Goal: Task Accomplishment & Management: Manage account settings

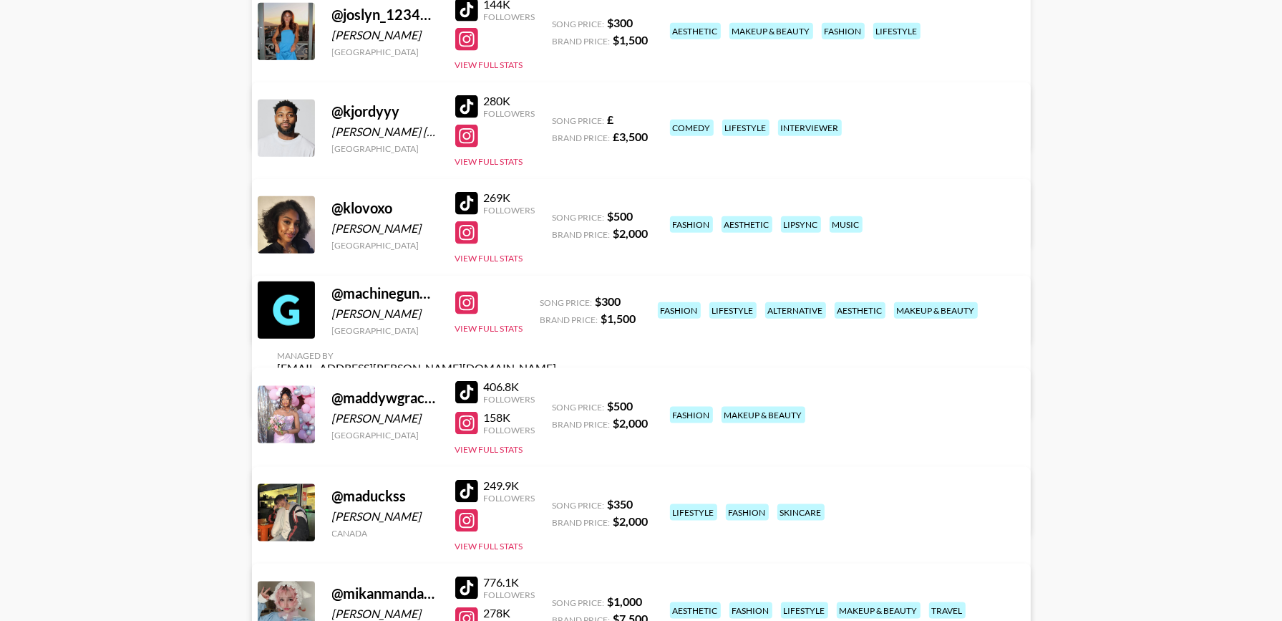
scroll to position [1577, 0]
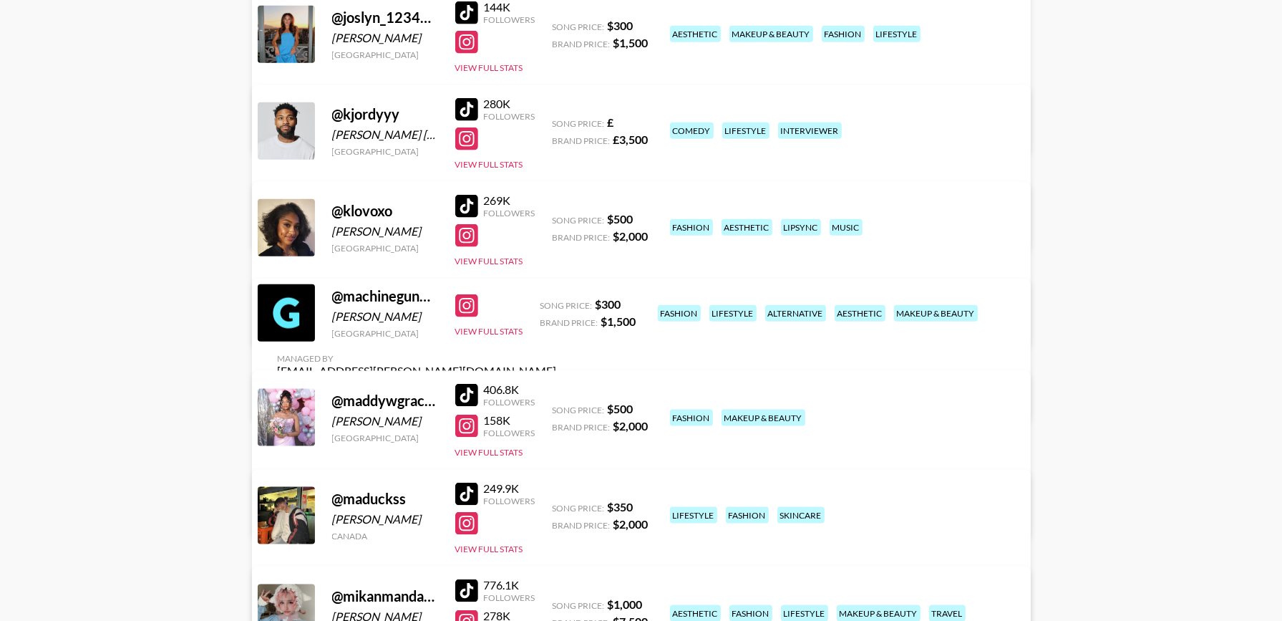
click at [557, 218] on link "View/Edit Details" at bounding box center [417, 225] width 279 height 14
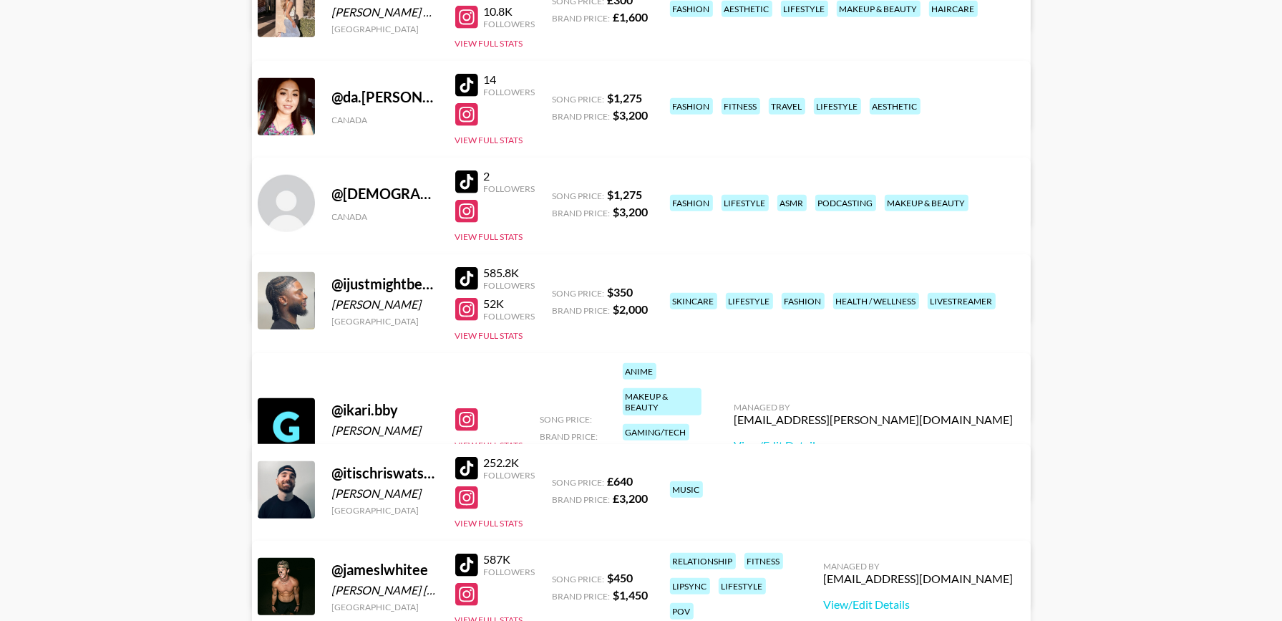
scroll to position [911, 0]
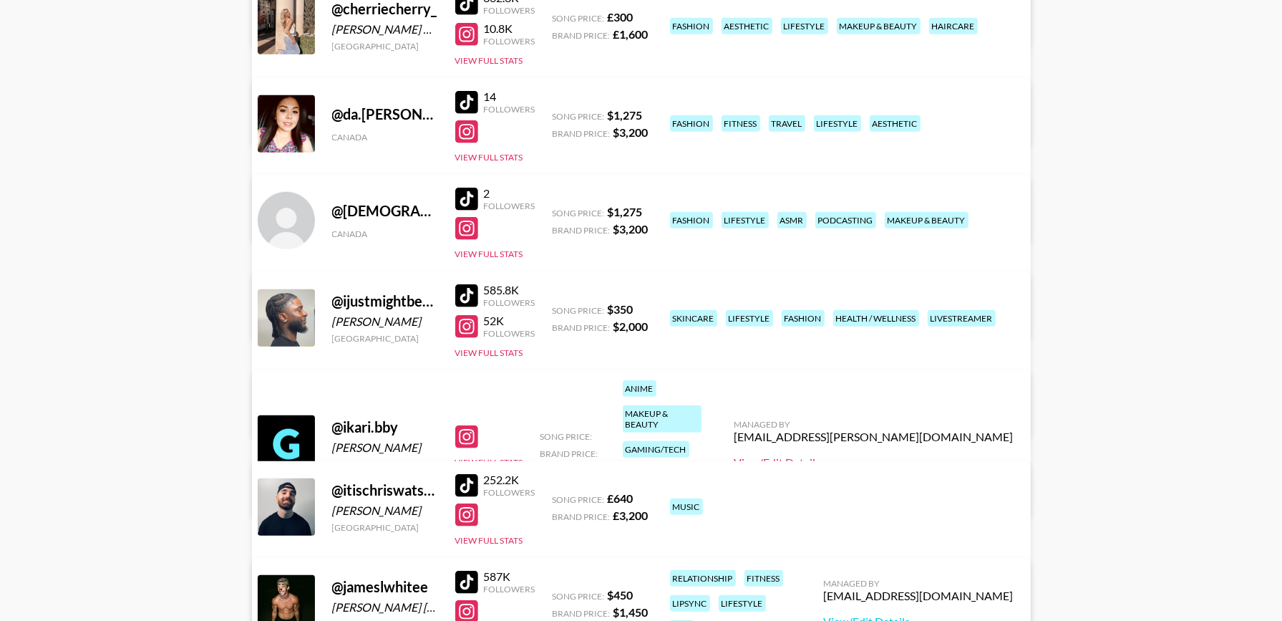
click at [930, 455] on link "View/Edit Details" at bounding box center [873, 462] width 279 height 14
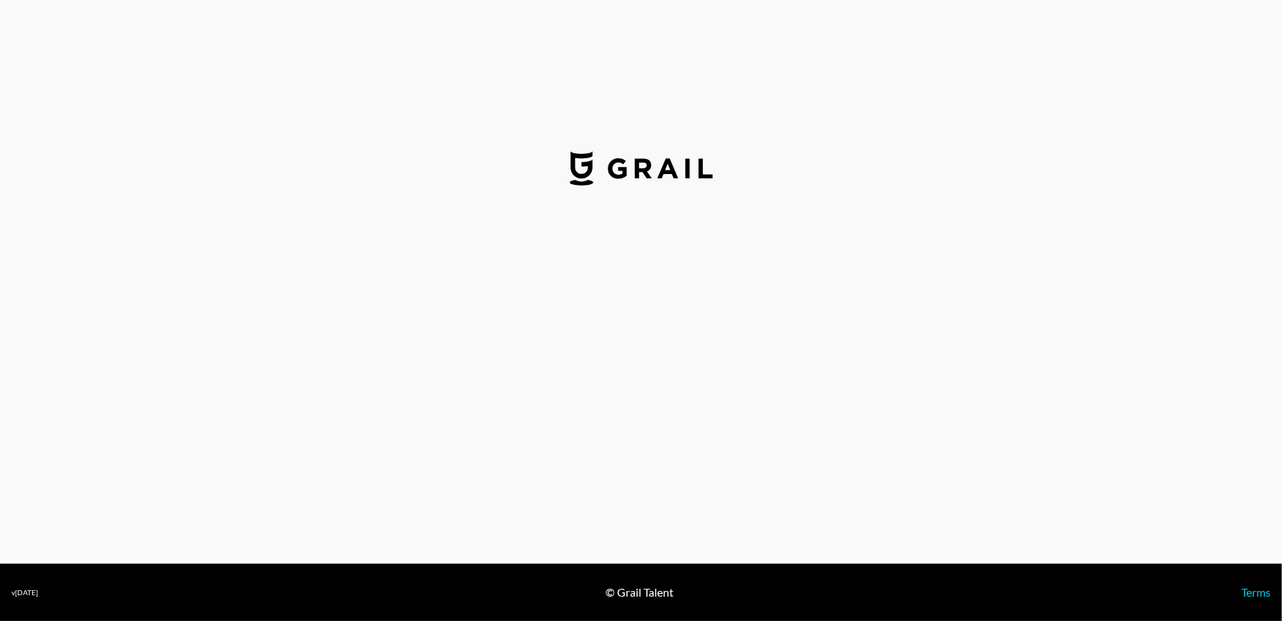
select select "GBP"
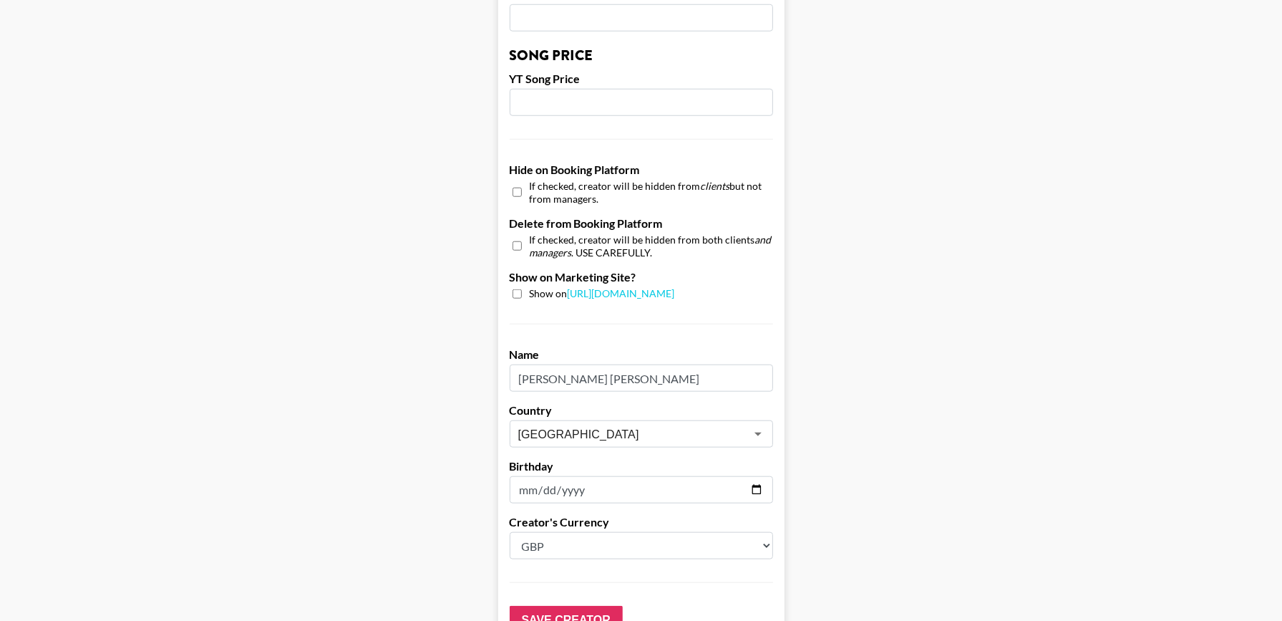
scroll to position [1321, 0]
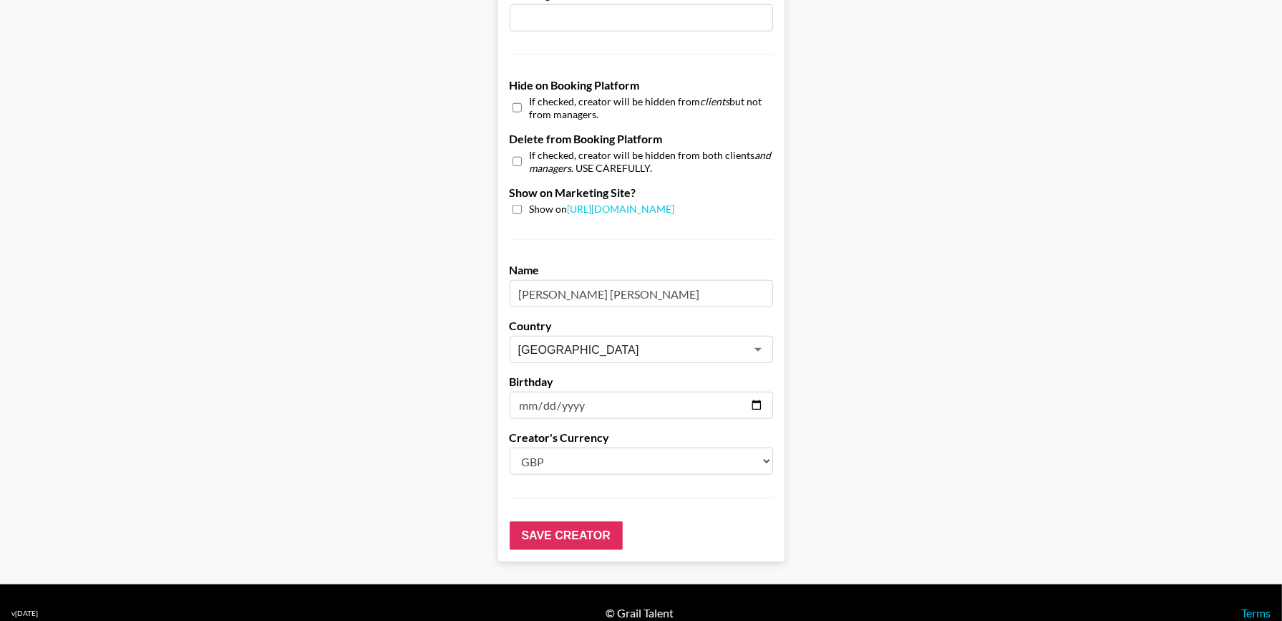
drag, startPoint x: 642, startPoint y: 266, endPoint x: 465, endPoint y: 275, distance: 177.0
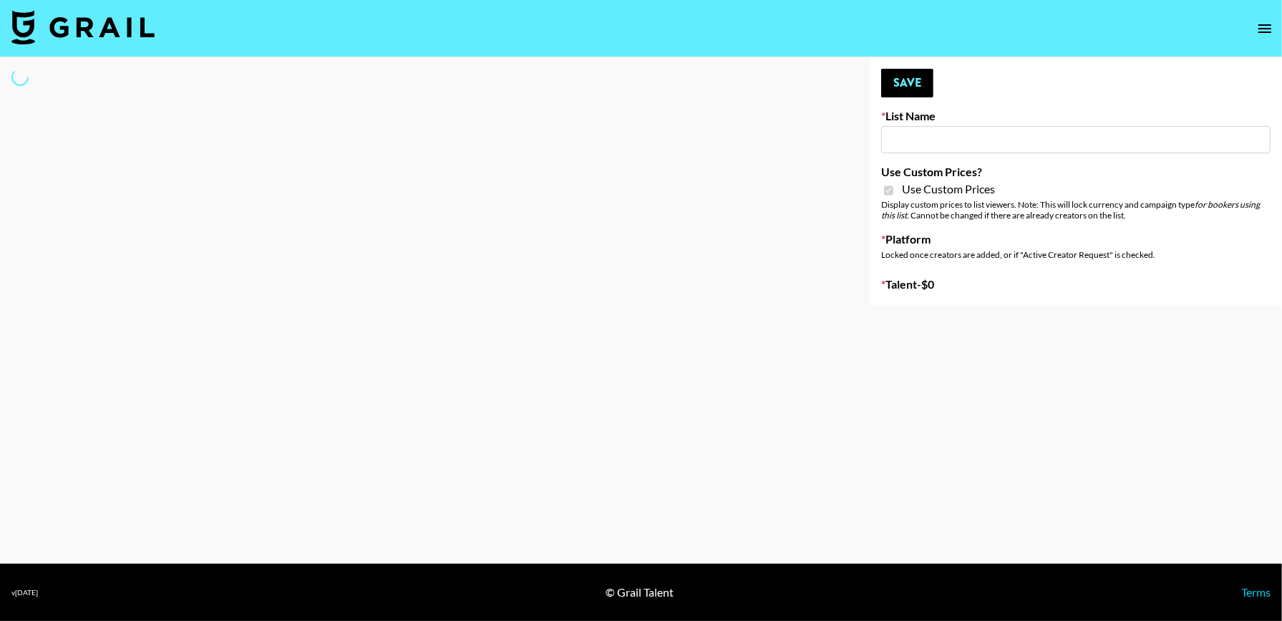
type input "Hume IG (19th Aug)"
checkbox input "true"
select select "Brand"
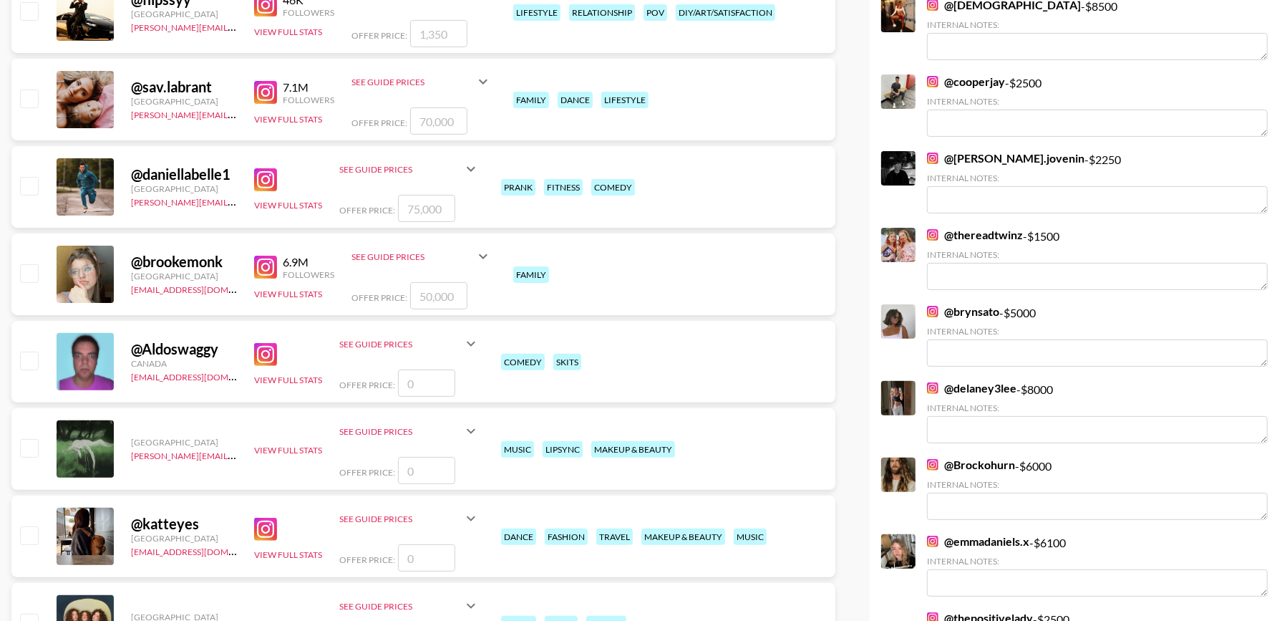
scroll to position [322, 0]
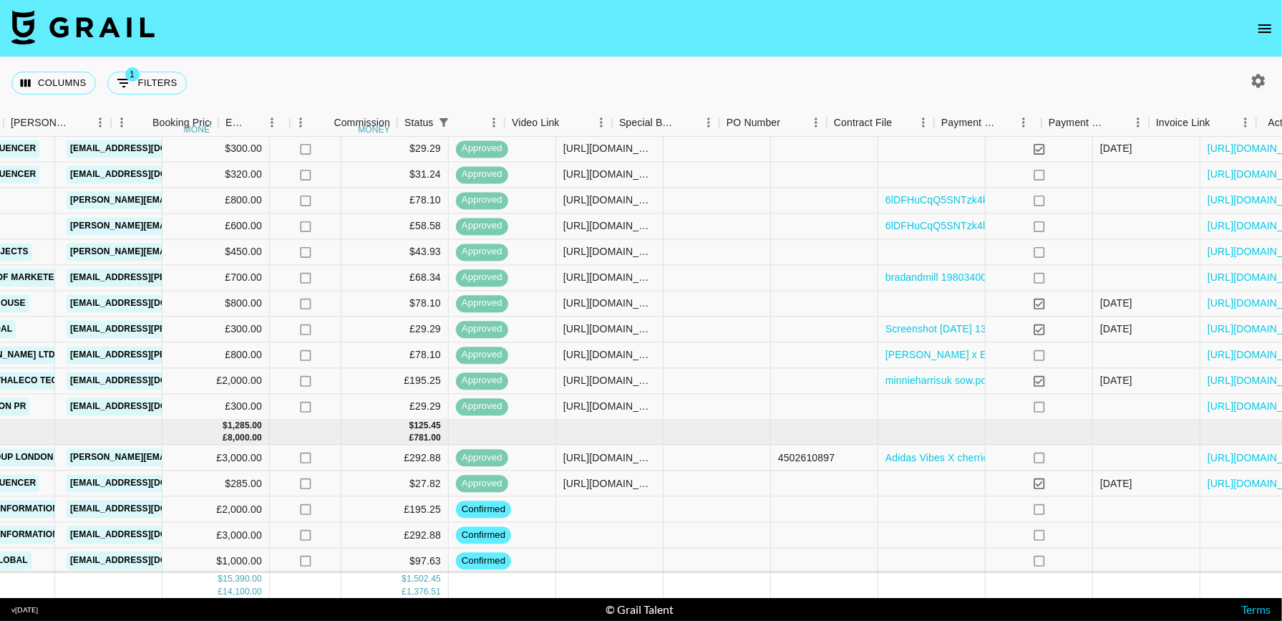
scroll to position [432, 611]
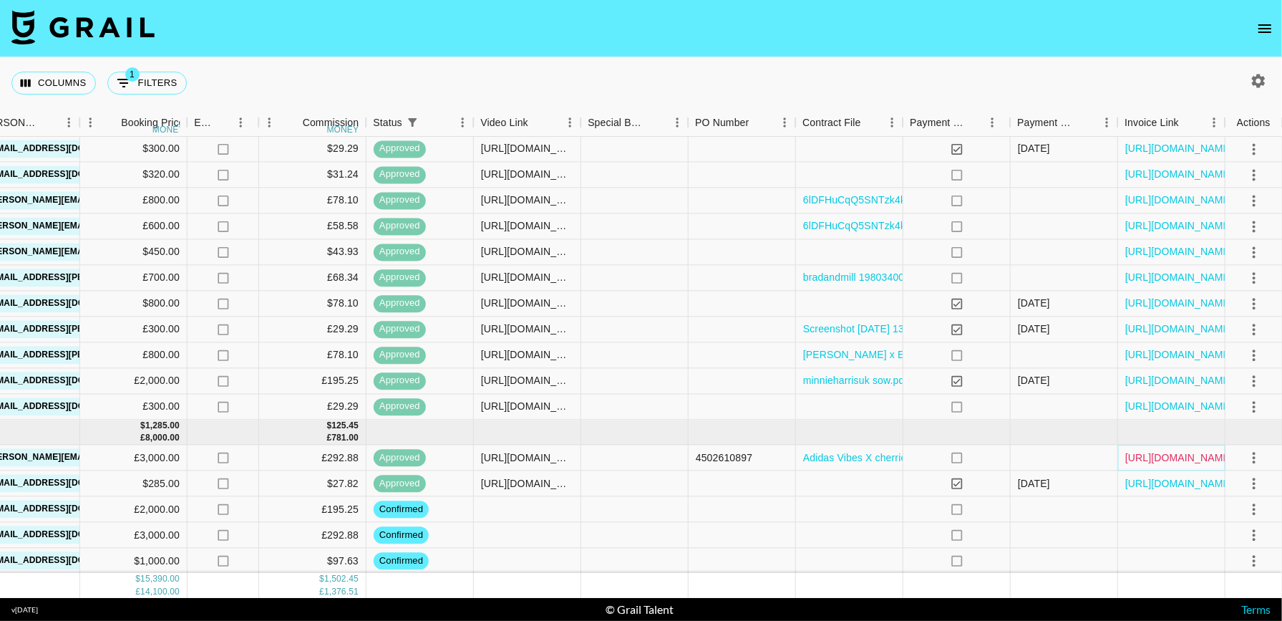
click at [1181, 453] on link "https://in.xero.com/OhDVpmRCuXSTrvMUirDgogLbUrzzDb2GR93C7y2v" at bounding box center [1179, 457] width 108 height 14
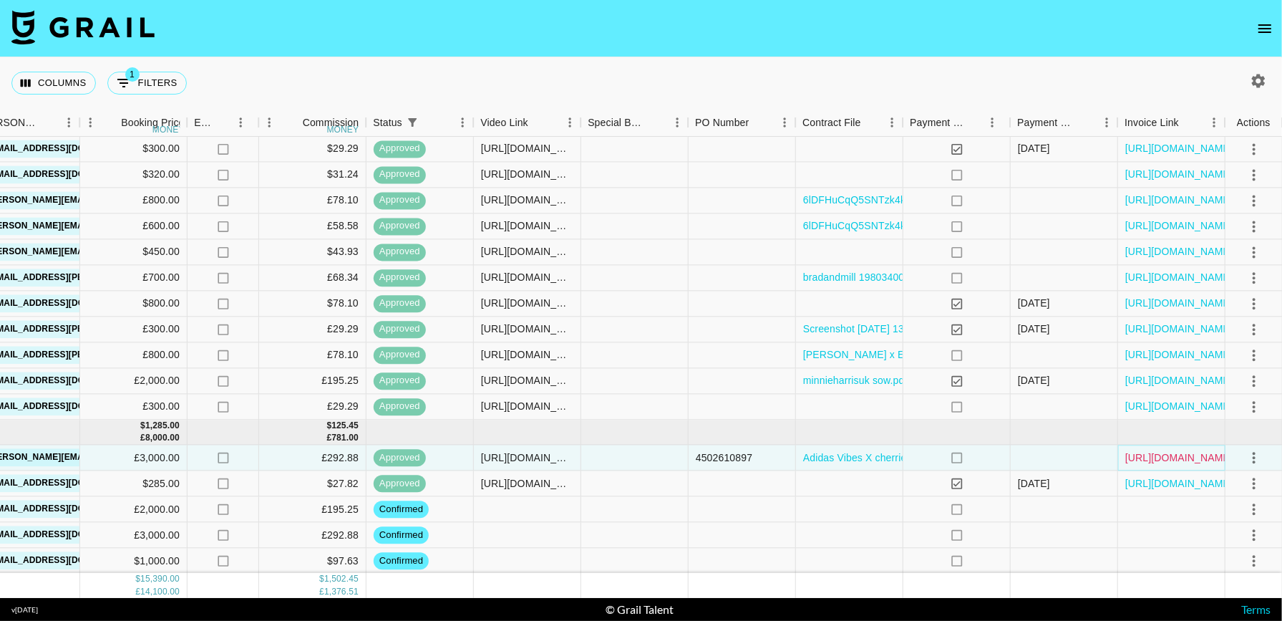
click at [1189, 462] on link "https://in.xero.com/OhDVpmRCuXSTrvMUirDgogLbUrzzDb2GR93C7y2v" at bounding box center [1179, 457] width 108 height 14
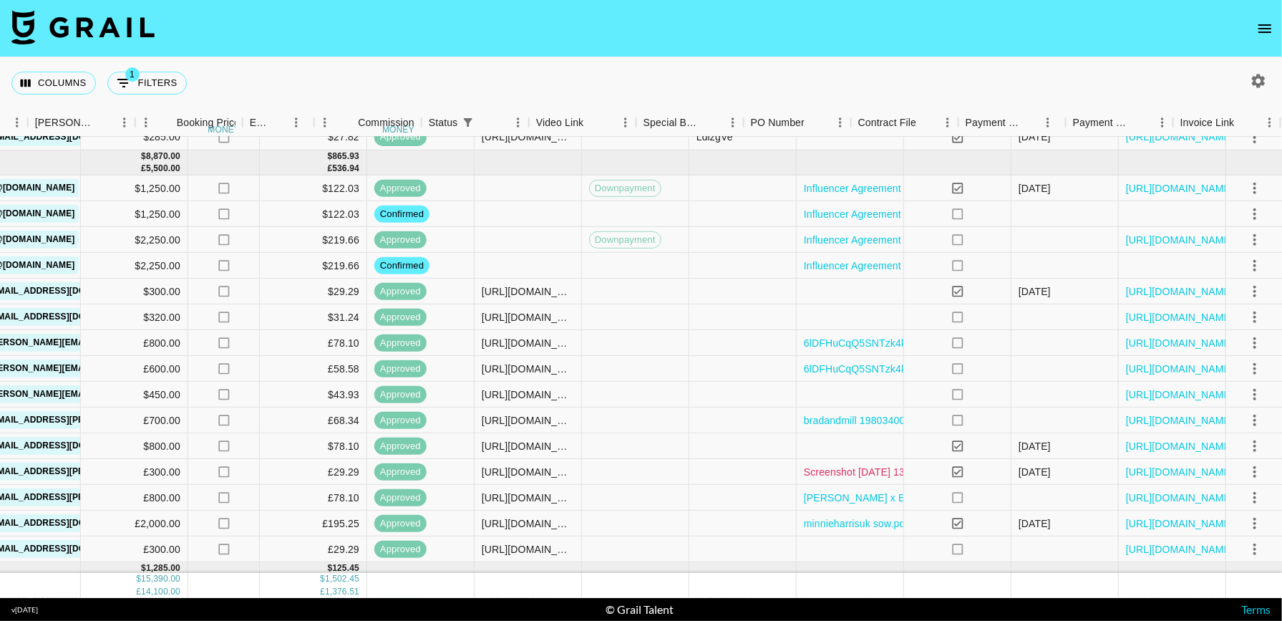
scroll to position [290, 611]
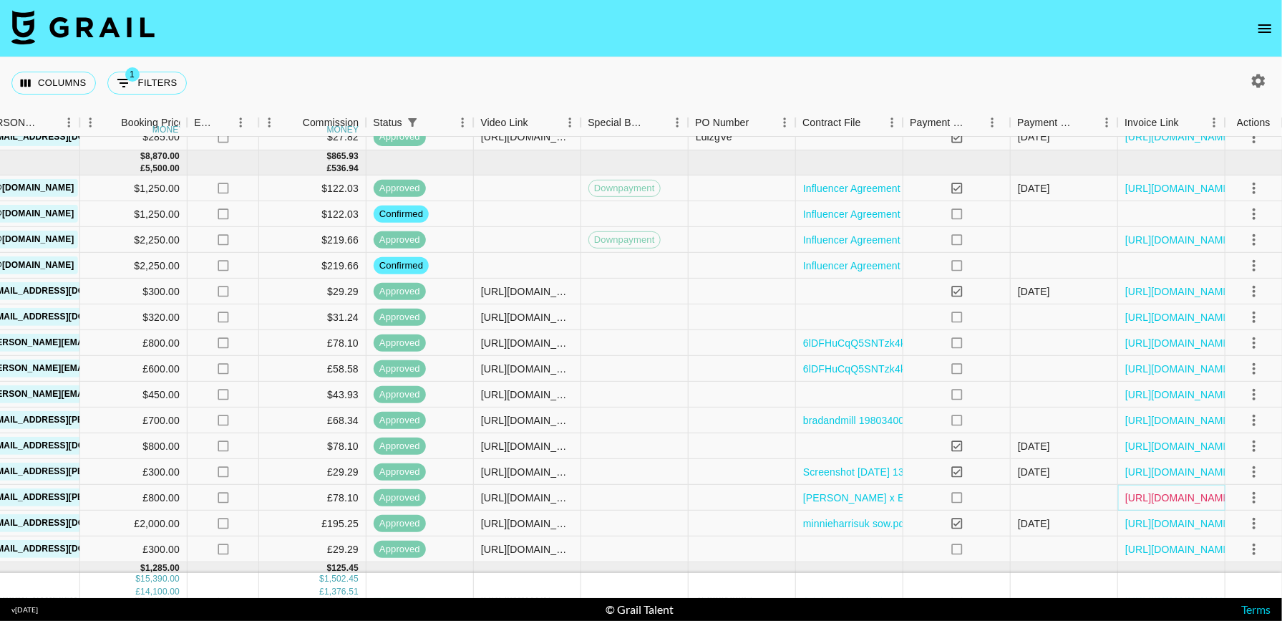
click at [1153, 503] on link "https://in.xero.com/qE81jNlYHFLFfbdT6R00WQubCX8PQ48FsK76eONl" at bounding box center [1179, 497] width 108 height 14
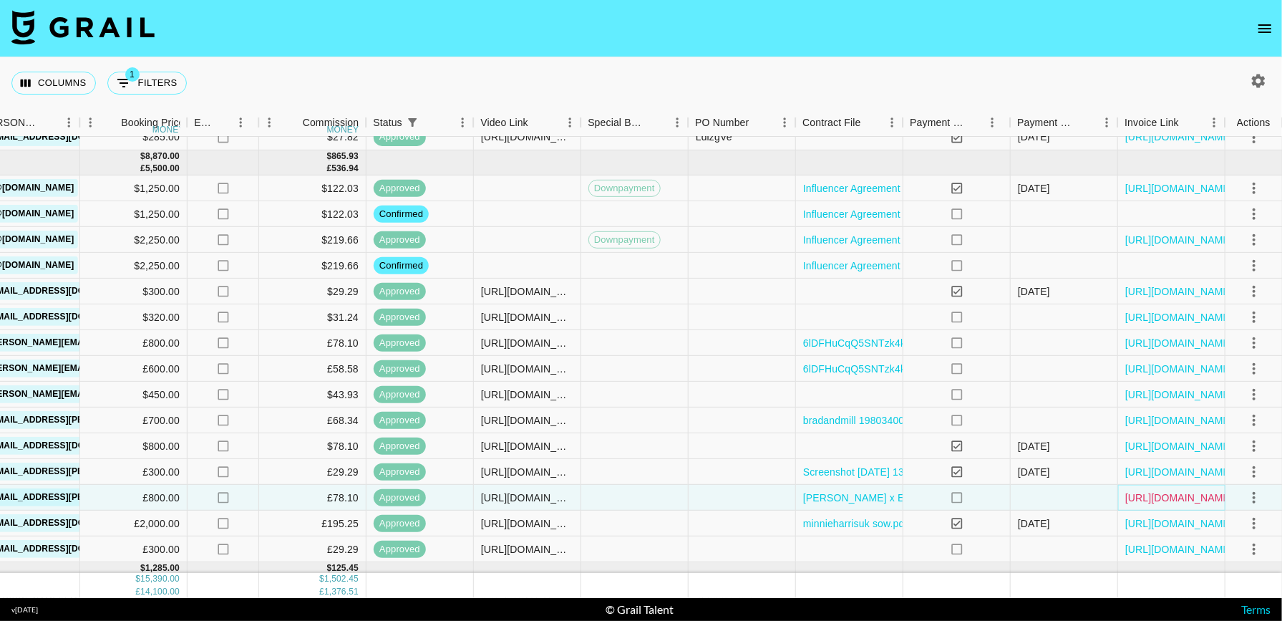
click at [1148, 494] on link "https://in.xero.com/qE81jNlYHFLFfbdT6R00WQubCX8PQ48FsK76eONl" at bounding box center [1179, 497] width 108 height 14
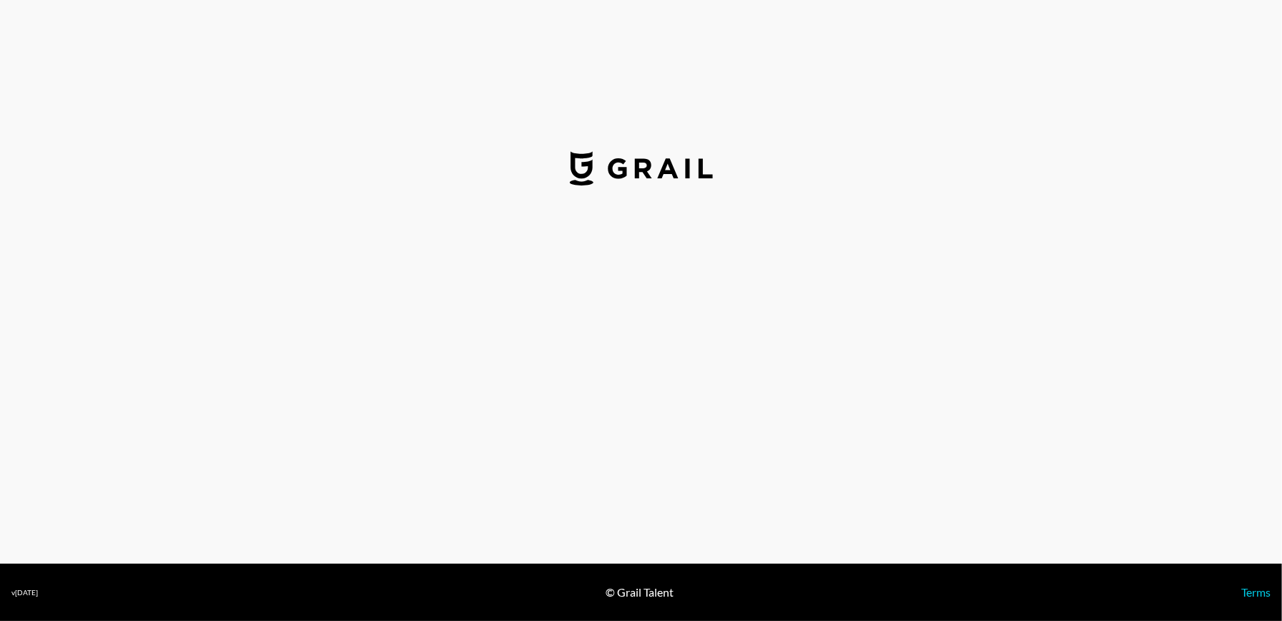
select select "USD"
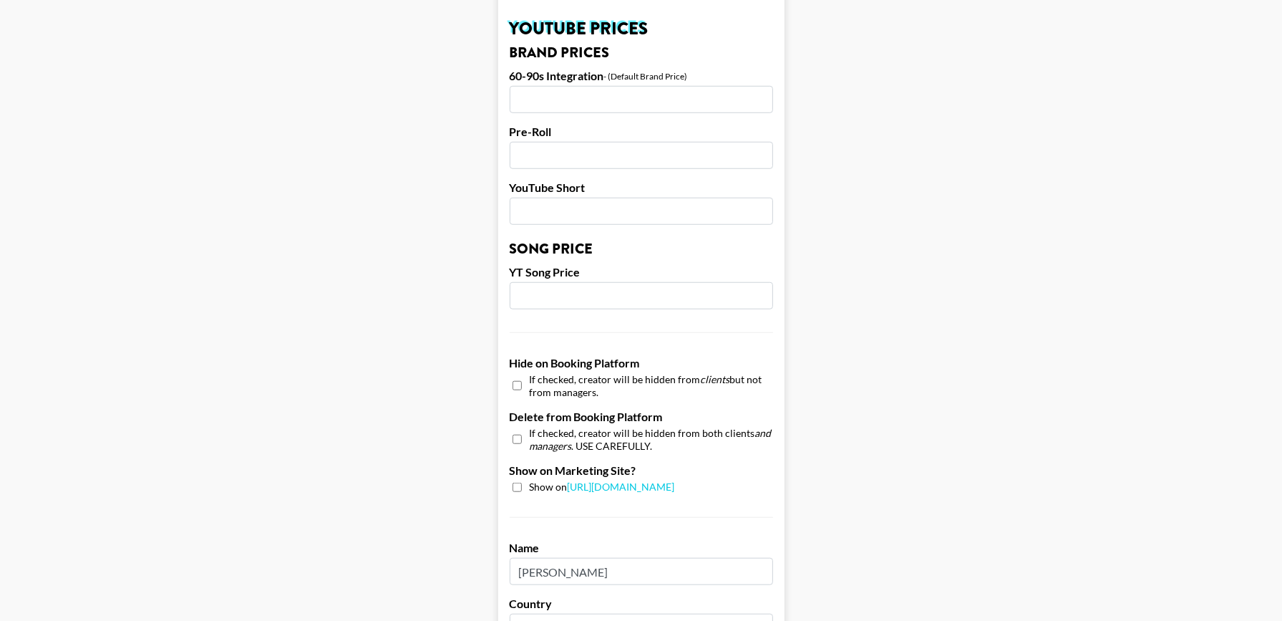
scroll to position [1321, 0]
